Goal: Information Seeking & Learning: Learn about a topic

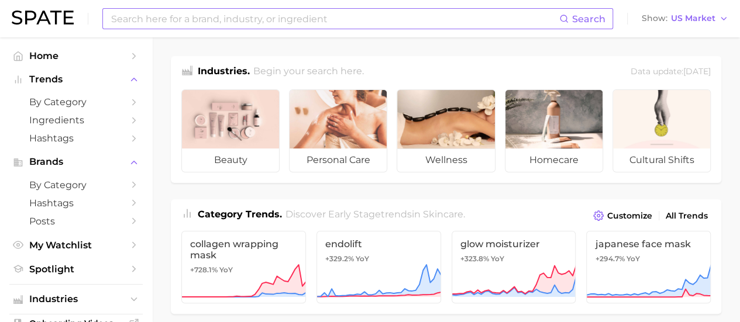
click at [239, 19] on input at bounding box center [334, 19] width 449 height 20
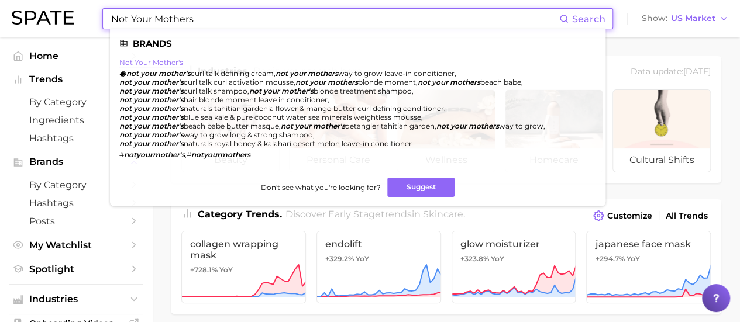
type input "Not Your Mothers"
click at [144, 62] on link "not your mother's" at bounding box center [151, 62] width 64 height 9
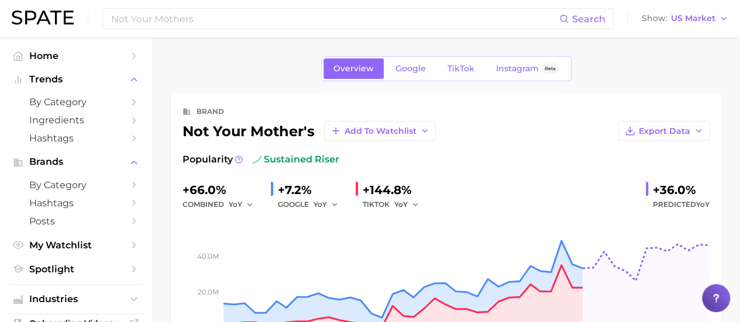
scroll to position [58, 0]
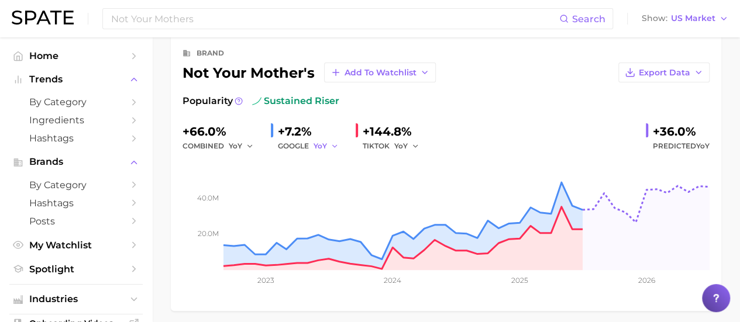
click at [324, 143] on span "YoY" at bounding box center [319, 146] width 13 height 10
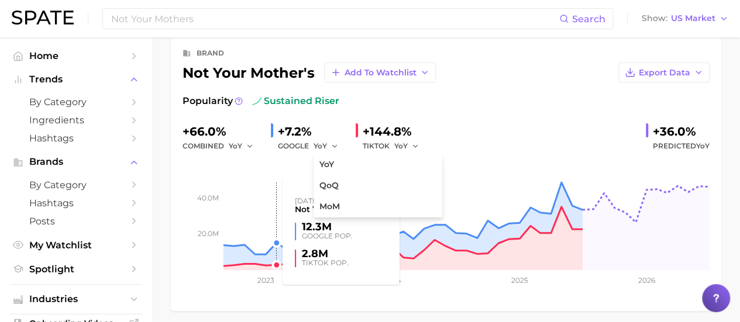
click at [268, 161] on rect at bounding box center [445, 211] width 527 height 117
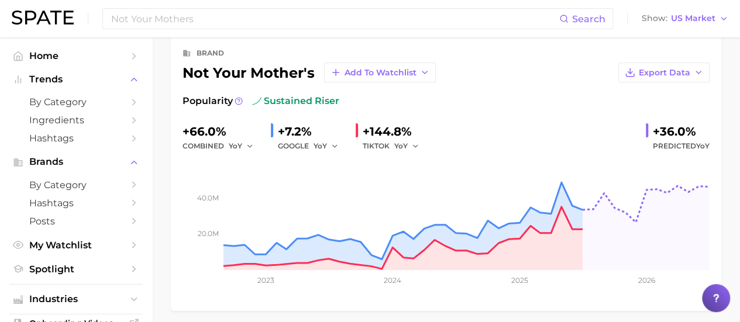
click at [291, 143] on div "GOOGLE YoY" at bounding box center [312, 146] width 68 height 14
click at [646, 70] on span "Export Data" at bounding box center [664, 73] width 51 height 10
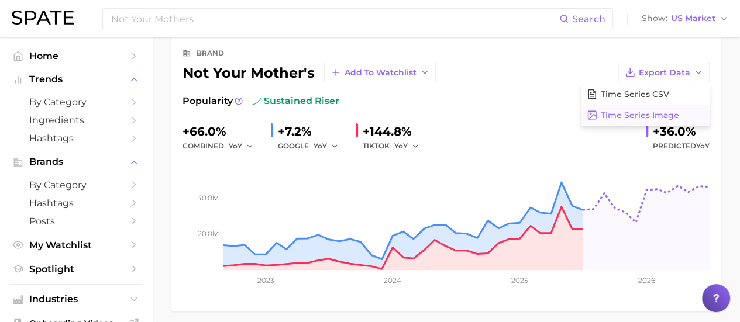
click at [637, 115] on span "Time Series Image" at bounding box center [640, 116] width 78 height 10
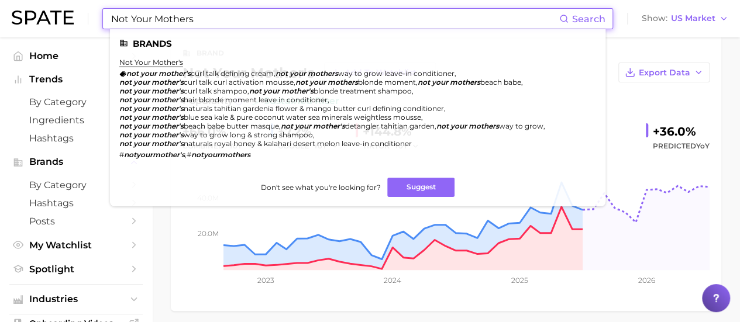
drag, startPoint x: 208, startPoint y: 20, endPoint x: 0, endPoint y: -34, distance: 214.4
click at [0, 0] on html "Not Your Mothers Search Brands not your mother's not your mother's curl talk de…" at bounding box center [370, 103] width 740 height 322
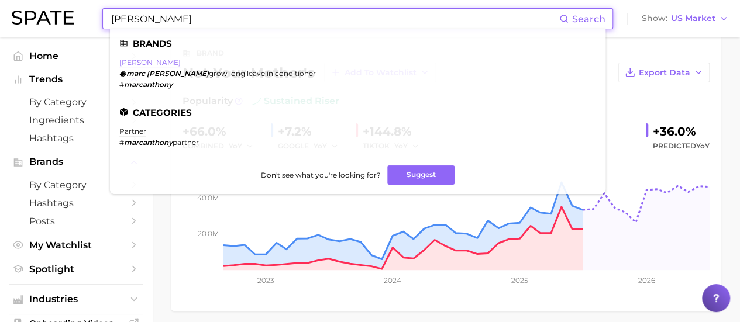
type input "[PERSON_NAME]"
click at [147, 61] on link "[PERSON_NAME]" at bounding box center [149, 62] width 61 height 9
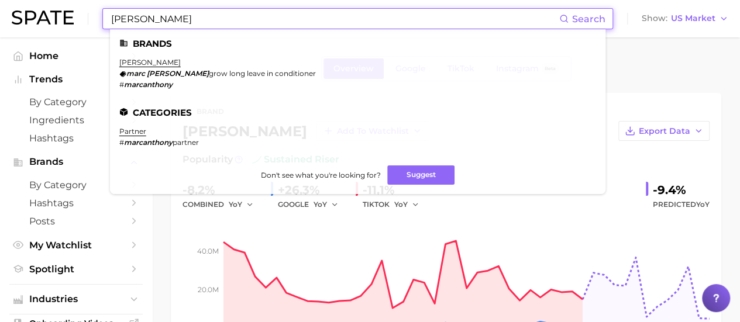
click at [193, 20] on input "[PERSON_NAME]" at bounding box center [334, 19] width 449 height 20
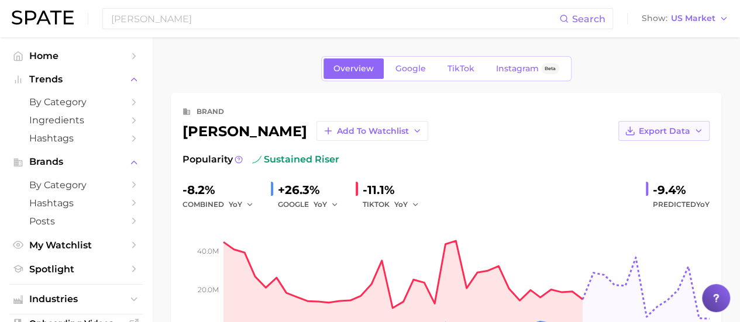
click at [689, 132] on span "Export Data" at bounding box center [664, 131] width 51 height 10
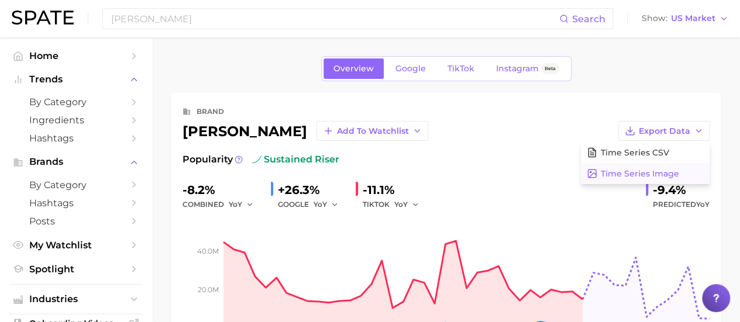
click at [673, 169] on span "Time Series Image" at bounding box center [640, 174] width 78 height 10
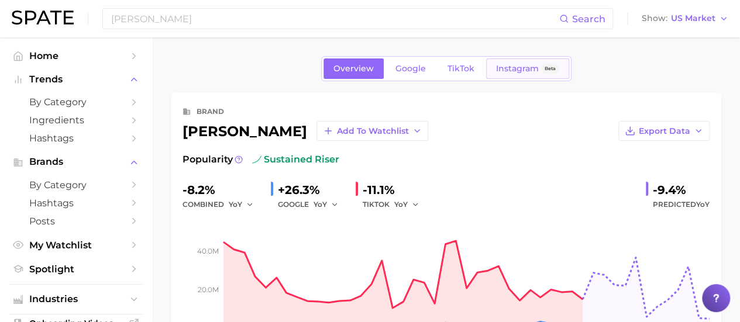
click at [516, 71] on span "Instagram" at bounding box center [517, 69] width 43 height 10
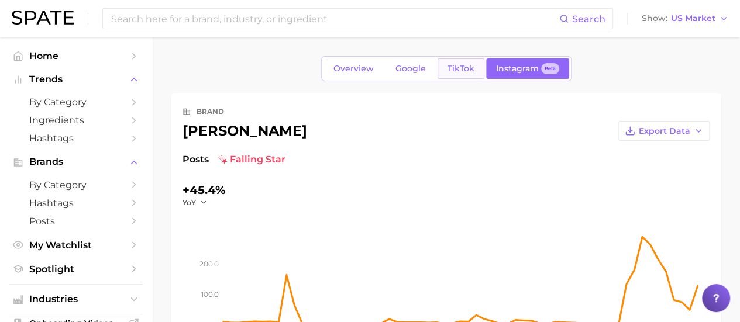
click at [466, 71] on span "TikTok" at bounding box center [460, 69] width 27 height 10
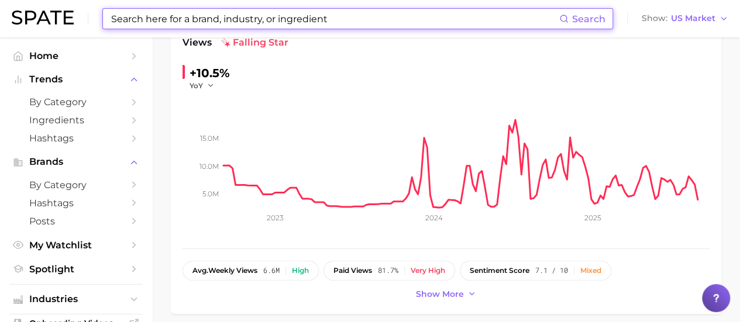
scroll to position [58, 0]
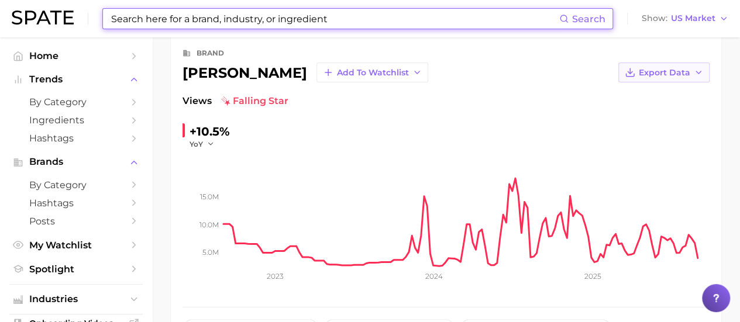
click at [686, 74] on span "Export Data" at bounding box center [664, 73] width 51 height 10
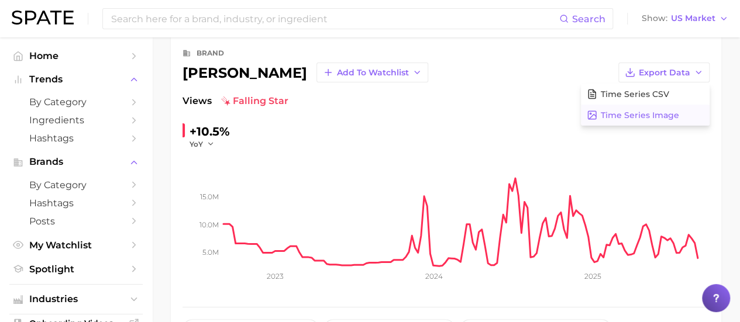
click at [677, 115] on span "Time Series Image" at bounding box center [640, 116] width 78 height 10
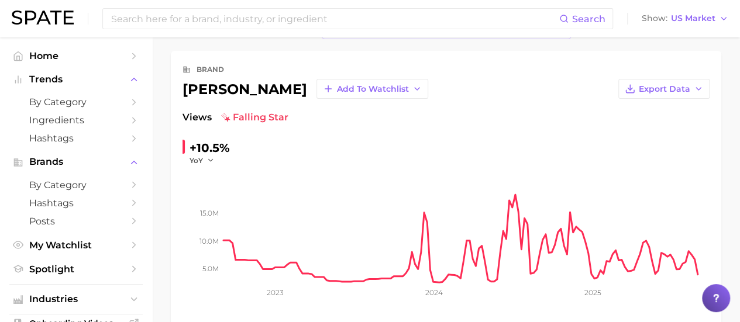
scroll to position [0, 0]
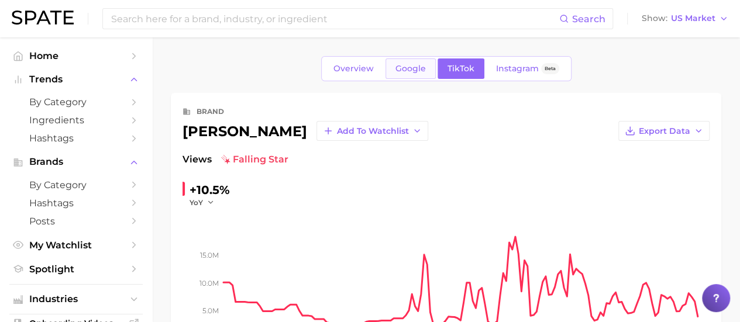
click at [414, 70] on span "Google" at bounding box center [410, 69] width 30 height 10
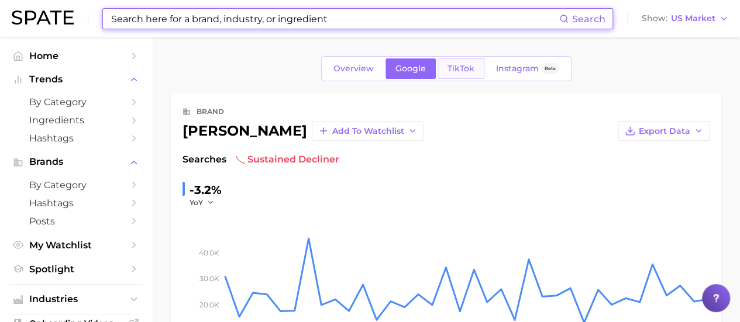
click at [471, 65] on span "TikTok" at bounding box center [460, 69] width 27 height 10
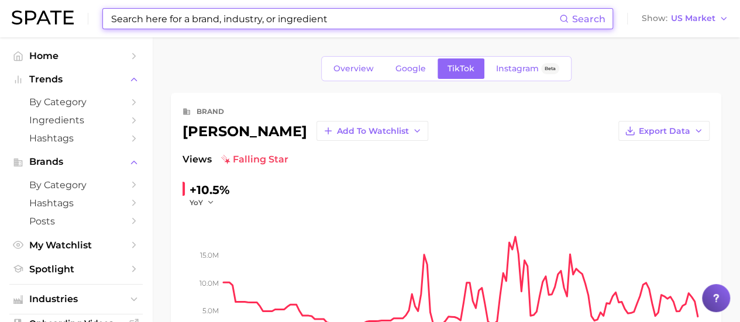
click at [394, 23] on input at bounding box center [334, 19] width 449 height 20
click at [308, 16] on input at bounding box center [334, 19] width 449 height 20
click at [311, 20] on input at bounding box center [334, 19] width 449 height 20
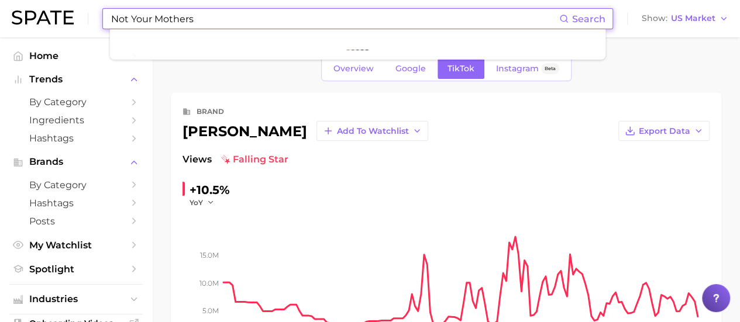
type input "Not Your Mothers"
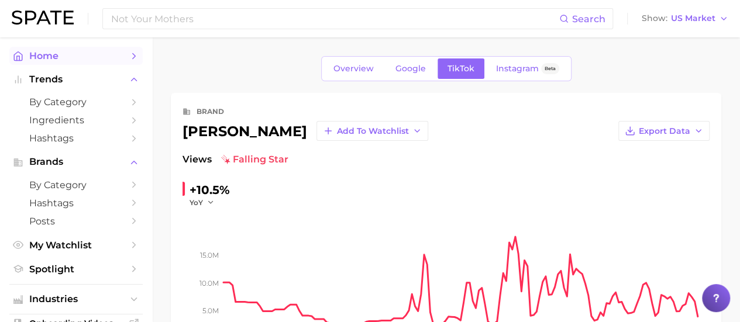
click at [49, 57] on span "Home" at bounding box center [76, 55] width 94 height 11
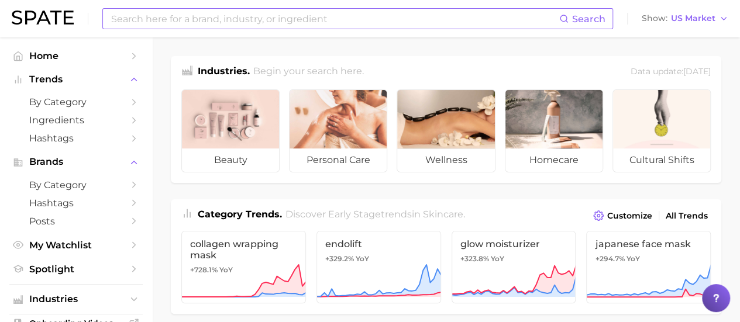
click at [184, 22] on input at bounding box center [334, 19] width 449 height 20
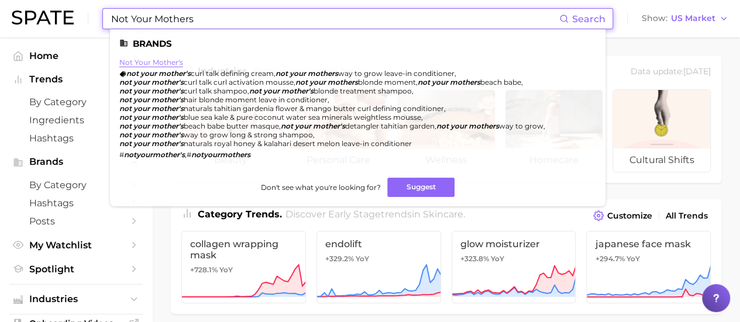
type input "Not Your Mothers"
click at [172, 63] on link "not your mother's" at bounding box center [151, 62] width 64 height 9
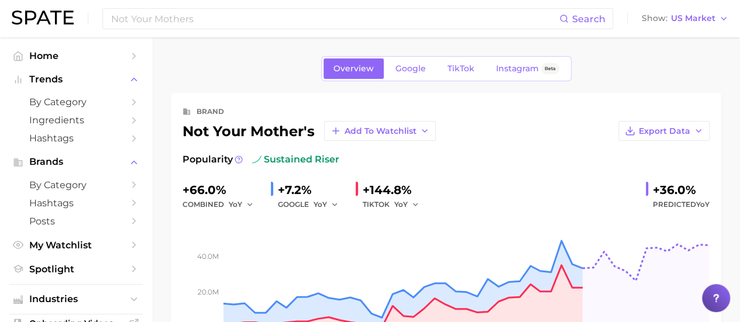
scroll to position [58, 0]
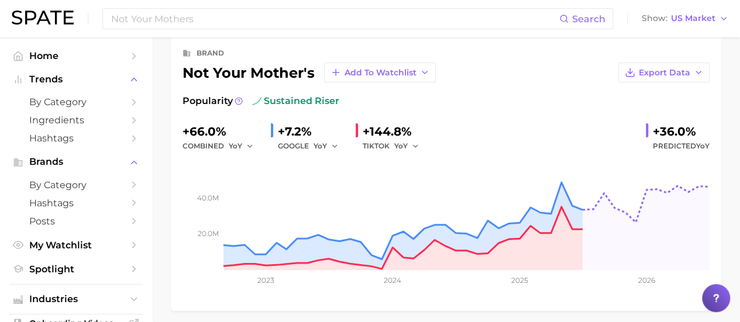
click at [291, 148] on div "GOOGLE YoY" at bounding box center [312, 146] width 68 height 14
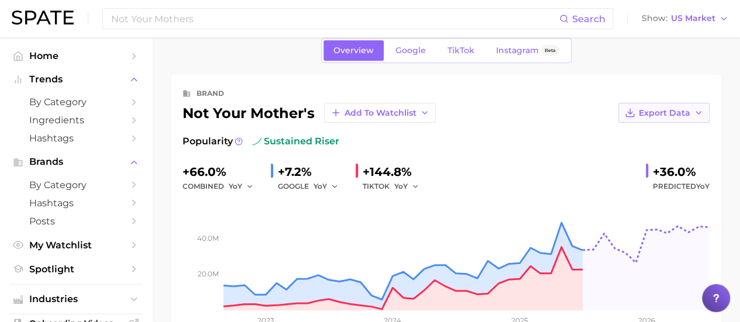
scroll to position [0, 0]
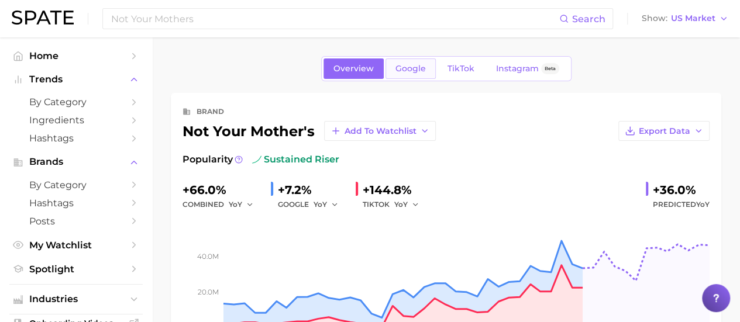
click at [406, 71] on span "Google" at bounding box center [410, 69] width 30 height 10
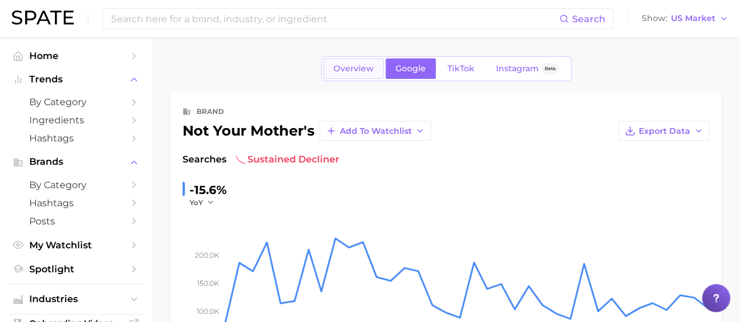
click at [373, 70] on span "Overview" at bounding box center [353, 69] width 40 height 10
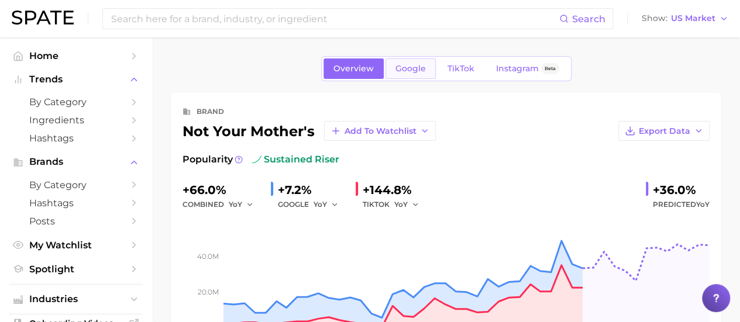
click at [406, 69] on span "Google" at bounding box center [410, 69] width 30 height 10
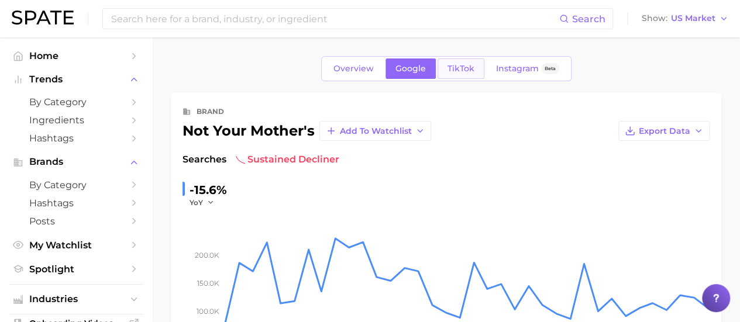
click at [466, 68] on span "TikTok" at bounding box center [460, 69] width 27 height 10
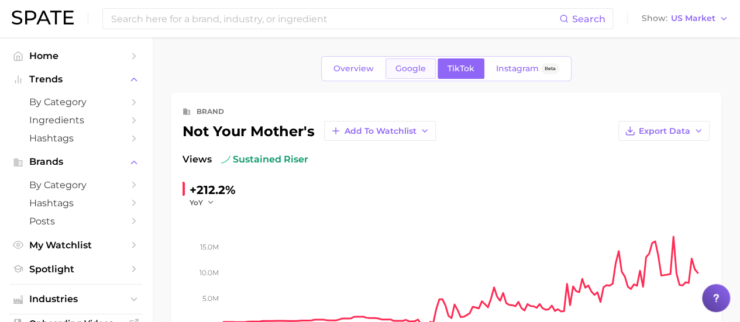
click at [405, 68] on span "Google" at bounding box center [410, 69] width 30 height 10
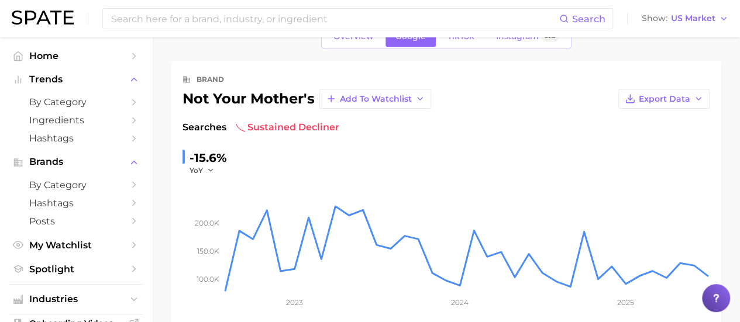
scroll to position [58, 0]
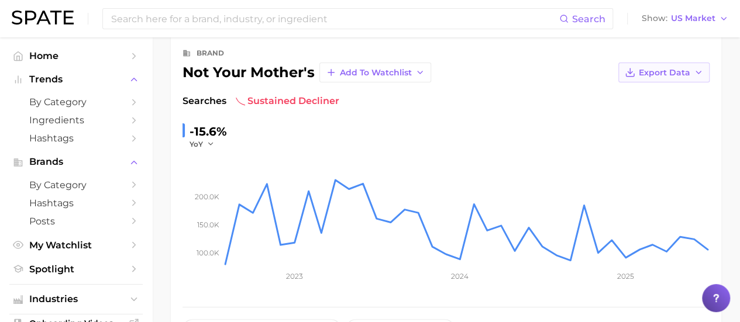
click at [688, 72] on span "Export Data" at bounding box center [664, 73] width 51 height 10
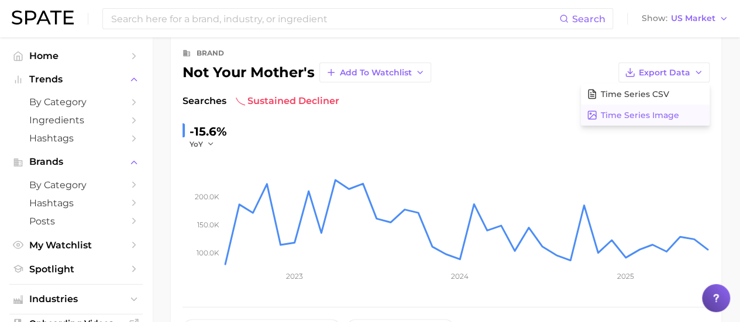
click at [656, 116] on span "Time Series Image" at bounding box center [640, 116] width 78 height 10
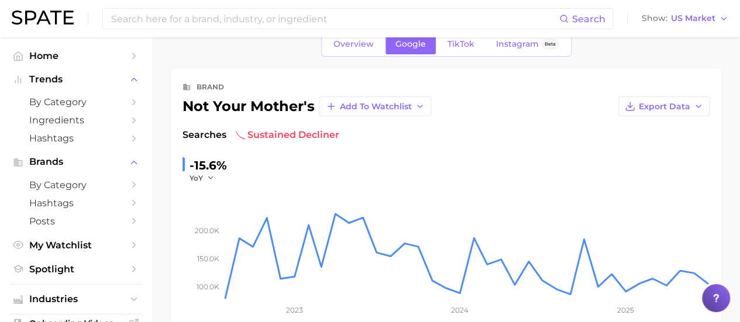
scroll to position [0, 0]
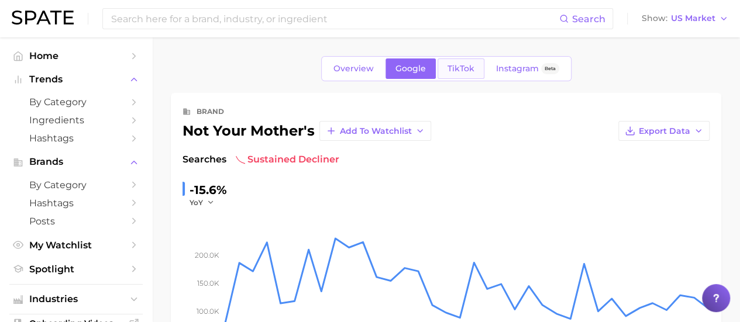
click at [464, 68] on span "TikTok" at bounding box center [460, 69] width 27 height 10
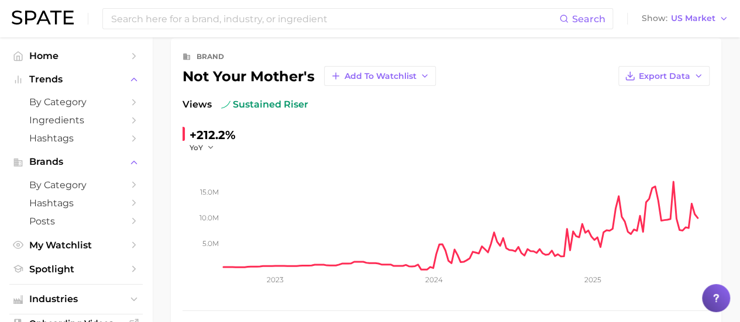
scroll to position [58, 0]
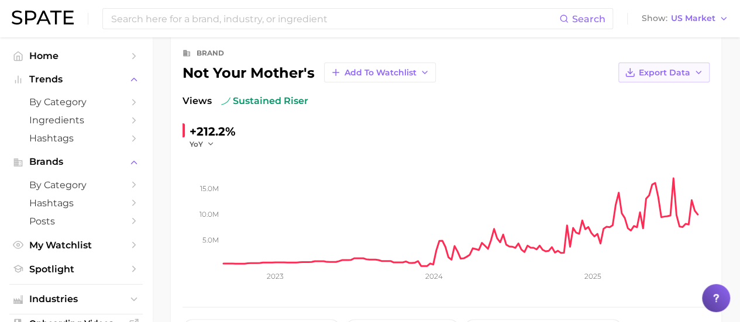
click at [689, 70] on span "Export Data" at bounding box center [664, 73] width 51 height 10
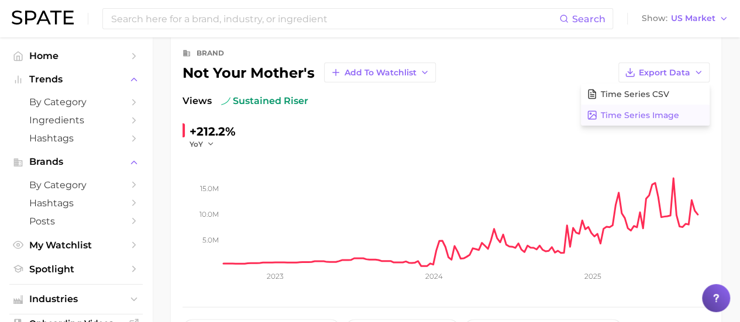
click at [681, 114] on button "Time Series Image" at bounding box center [645, 115] width 129 height 21
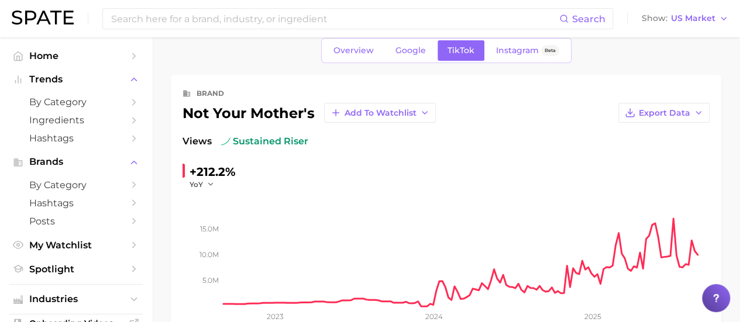
scroll to position [0, 0]
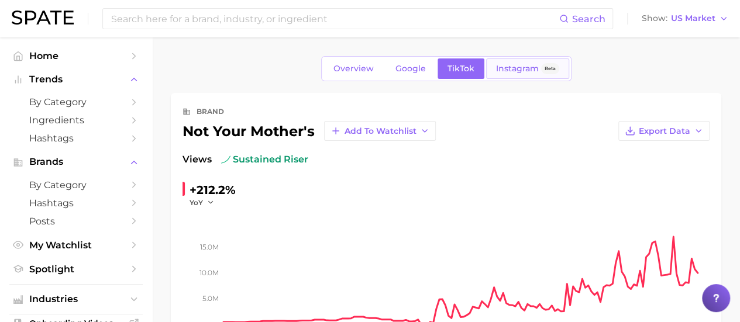
click at [519, 71] on span "Instagram" at bounding box center [517, 69] width 43 height 10
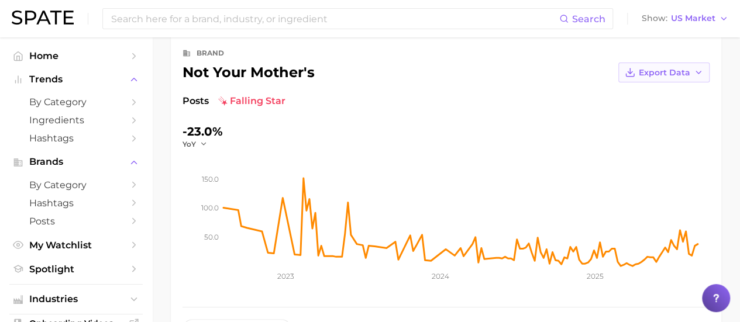
click at [704, 67] on button "Export Data" at bounding box center [663, 73] width 91 height 20
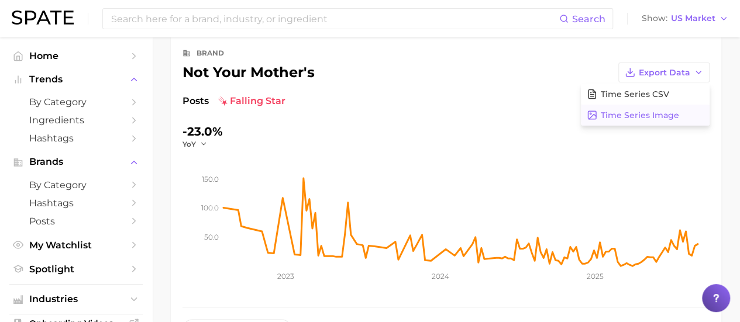
click at [682, 118] on button "Time Series Image" at bounding box center [645, 115] width 129 height 21
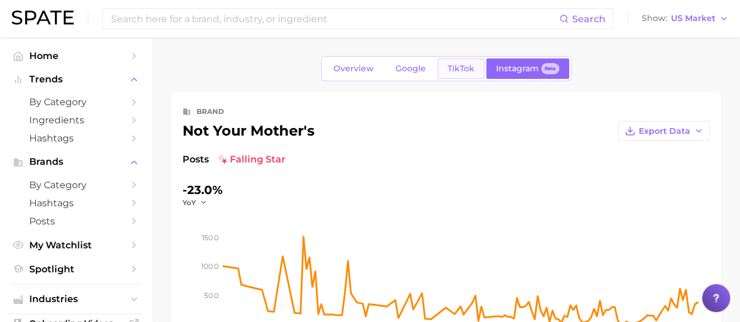
click at [465, 73] on span "TikTok" at bounding box center [460, 69] width 27 height 10
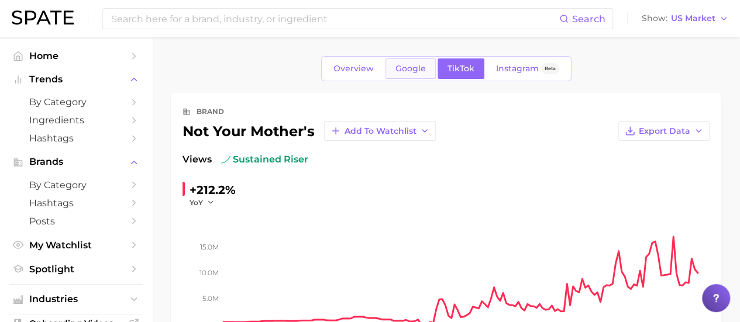
click at [412, 74] on link "Google" at bounding box center [410, 68] width 50 height 20
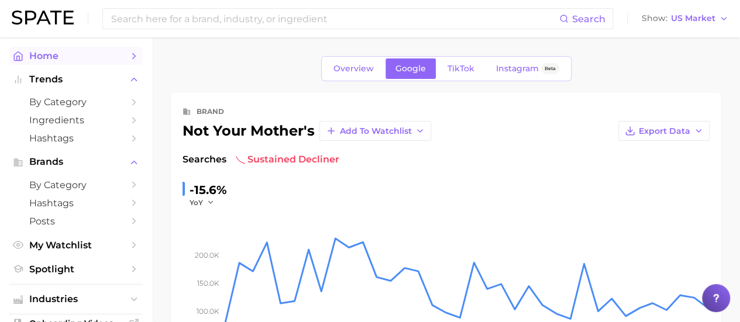
click at [48, 53] on span "Home" at bounding box center [76, 55] width 94 height 11
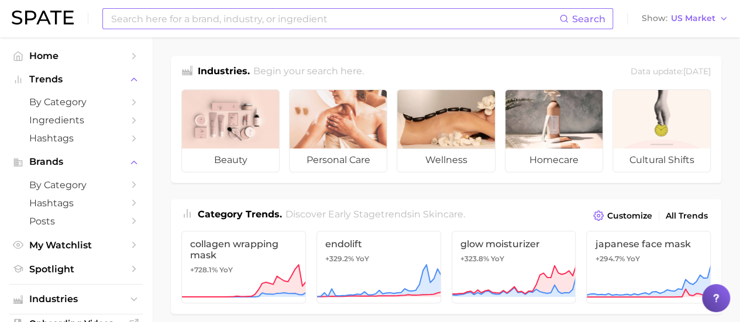
click at [182, 20] on input at bounding box center [334, 19] width 449 height 20
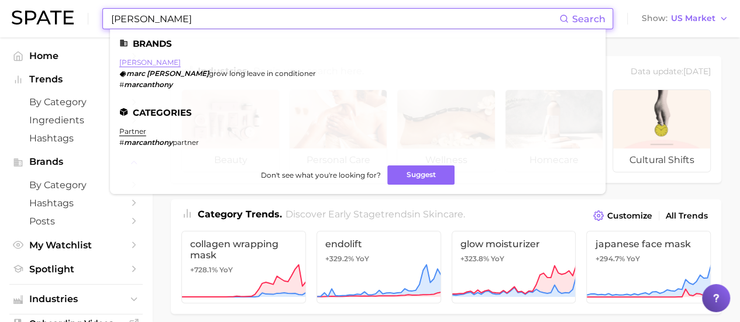
type input "[PERSON_NAME]"
click at [140, 58] on link "[PERSON_NAME]" at bounding box center [149, 62] width 61 height 9
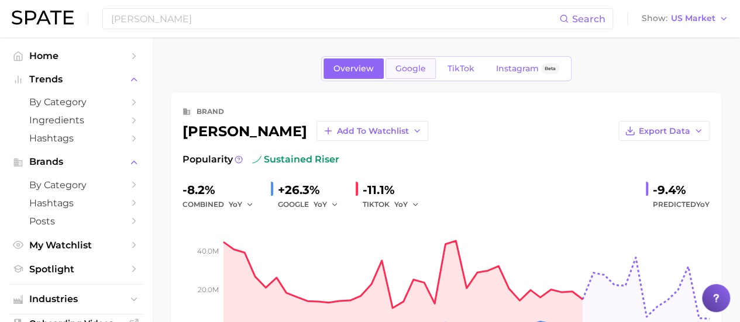
click at [404, 63] on link "Google" at bounding box center [410, 68] width 50 height 20
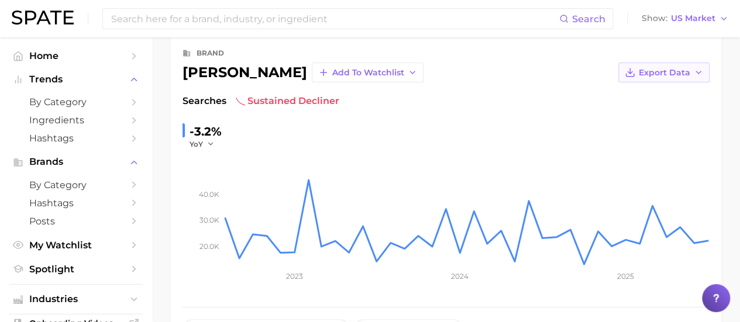
click at [683, 69] on span "Export Data" at bounding box center [664, 73] width 51 height 10
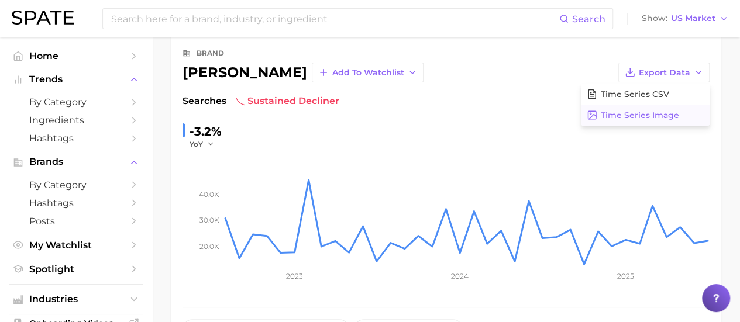
click at [642, 118] on span "Time Series Image" at bounding box center [640, 116] width 78 height 10
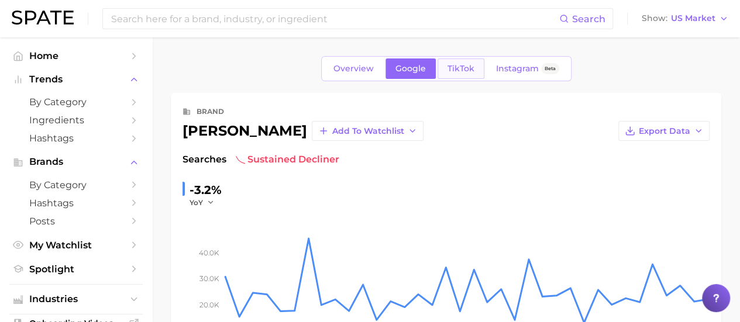
click at [458, 66] on span "TikTok" at bounding box center [460, 69] width 27 height 10
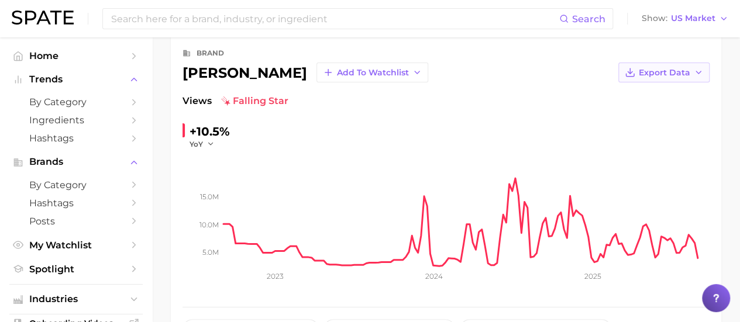
click at [678, 71] on span "Export Data" at bounding box center [664, 73] width 51 height 10
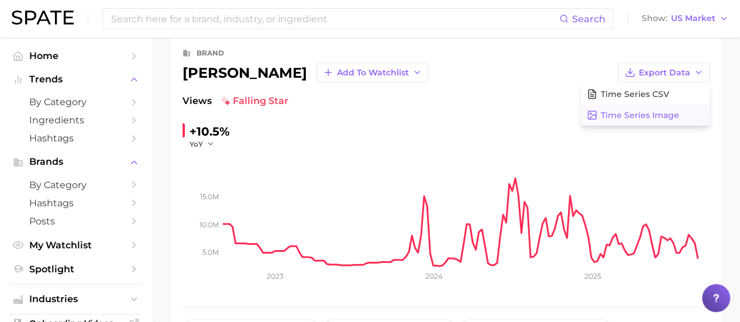
click at [658, 115] on span "Time Series Image" at bounding box center [640, 116] width 78 height 10
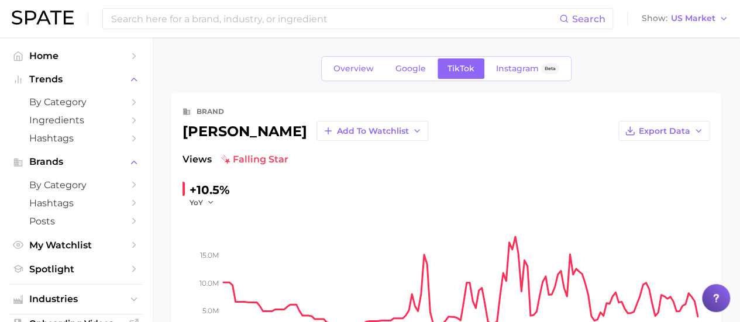
click at [510, 68] on span "Instagram" at bounding box center [517, 69] width 43 height 10
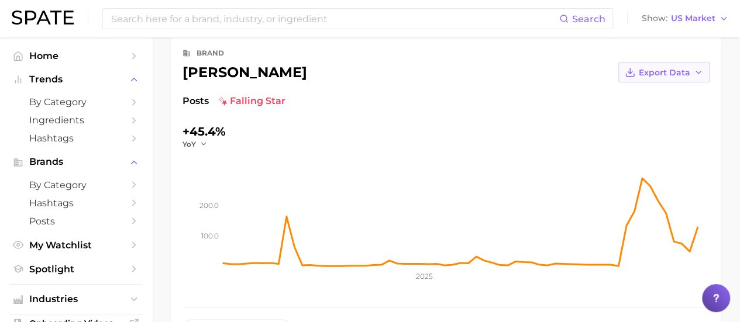
click at [682, 65] on button "Export Data" at bounding box center [663, 73] width 91 height 20
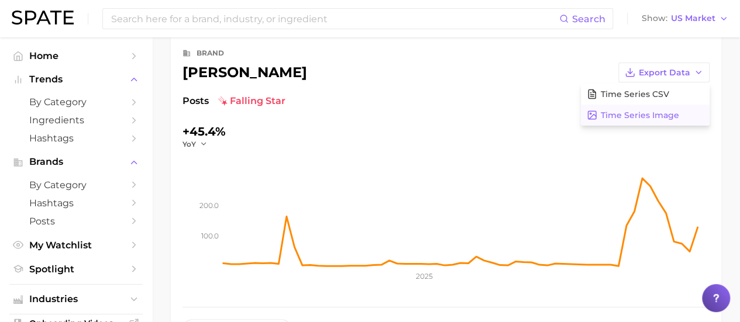
click at [676, 116] on span "Time Series Image" at bounding box center [640, 116] width 78 height 10
